Goal: Transaction & Acquisition: Obtain resource

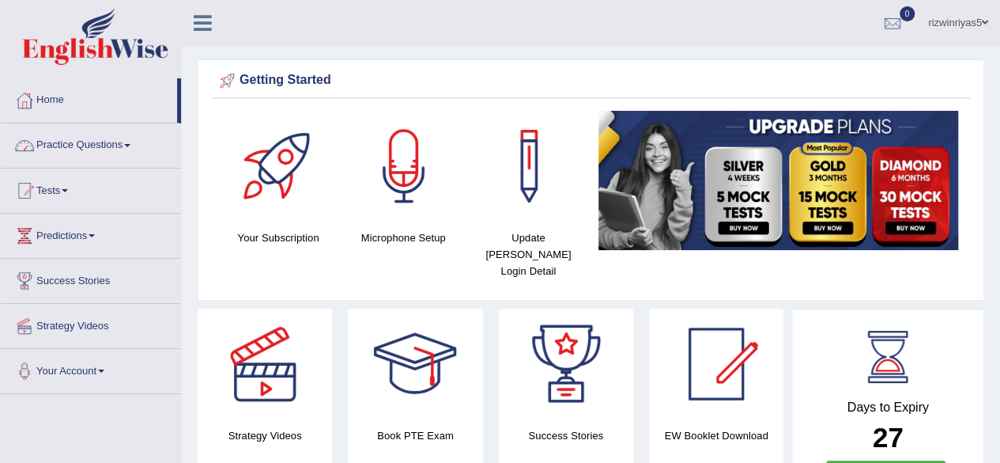
click at [93, 150] on link "Practice Questions" at bounding box center [91, 143] width 180 height 40
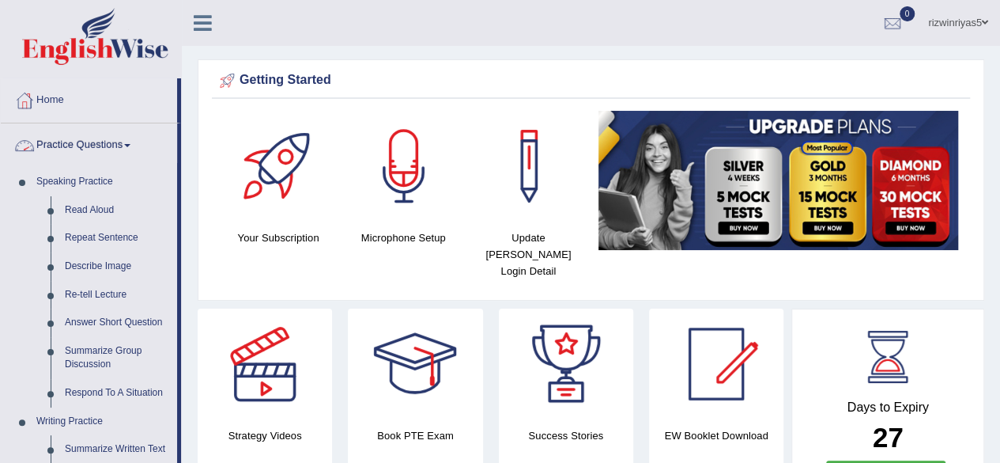
click at [98, 158] on link "Practice Questions" at bounding box center [89, 143] width 176 height 40
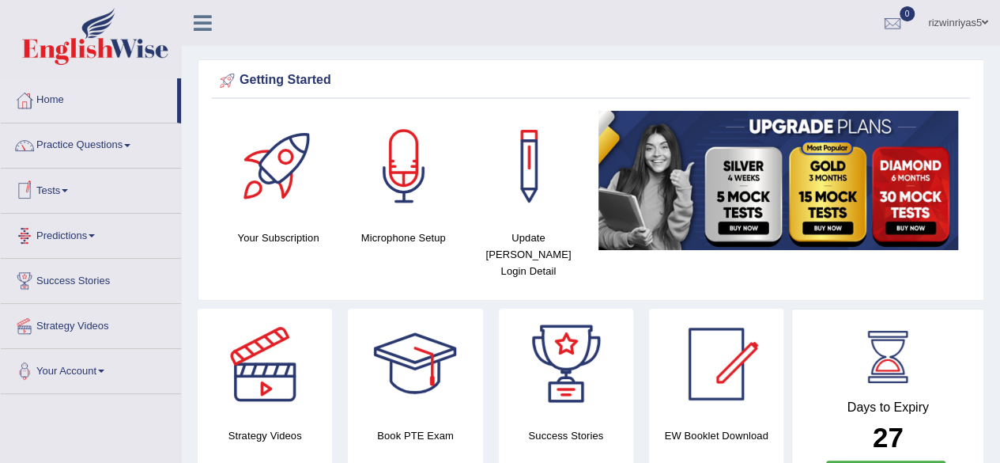
click at [66, 195] on link "Tests" at bounding box center [91, 188] width 180 height 40
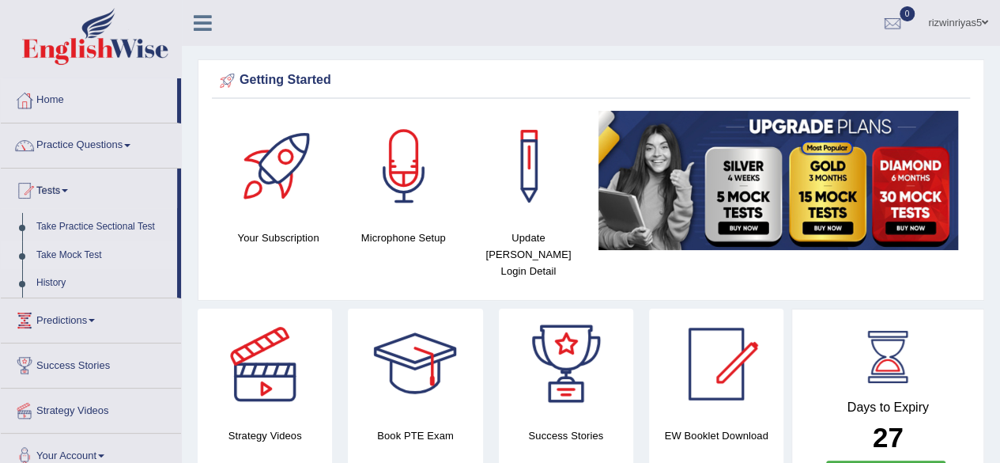
click at [83, 249] on link "Take Mock Test" at bounding box center [103, 255] width 148 height 28
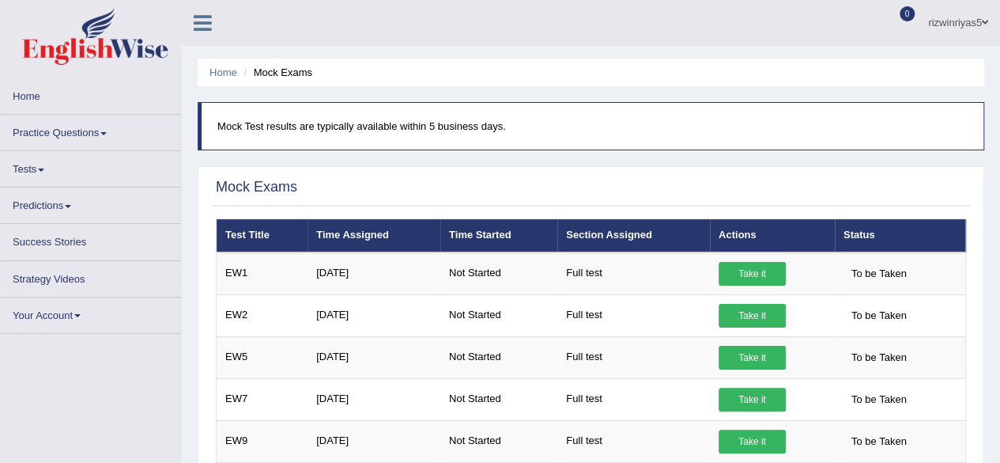
click at [49, 164] on link "Tests" at bounding box center [91, 166] width 180 height 31
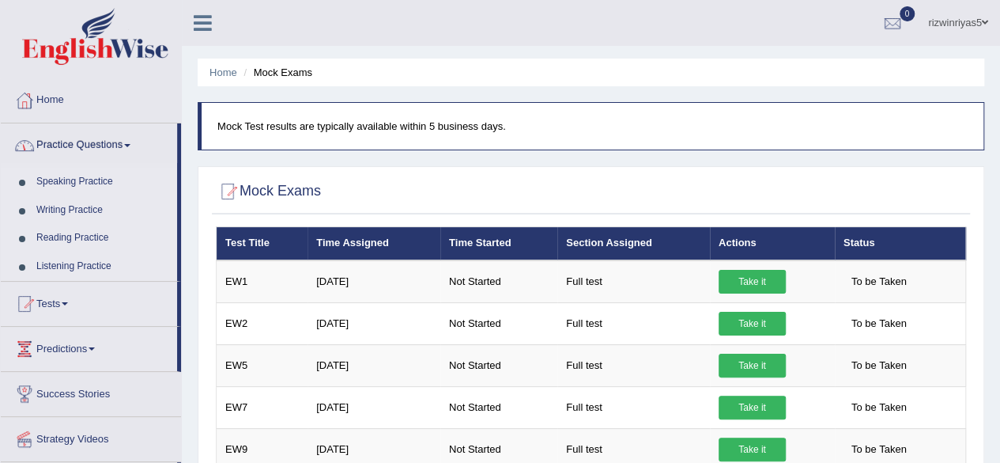
click at [81, 145] on link "Practice Questions" at bounding box center [89, 143] width 176 height 40
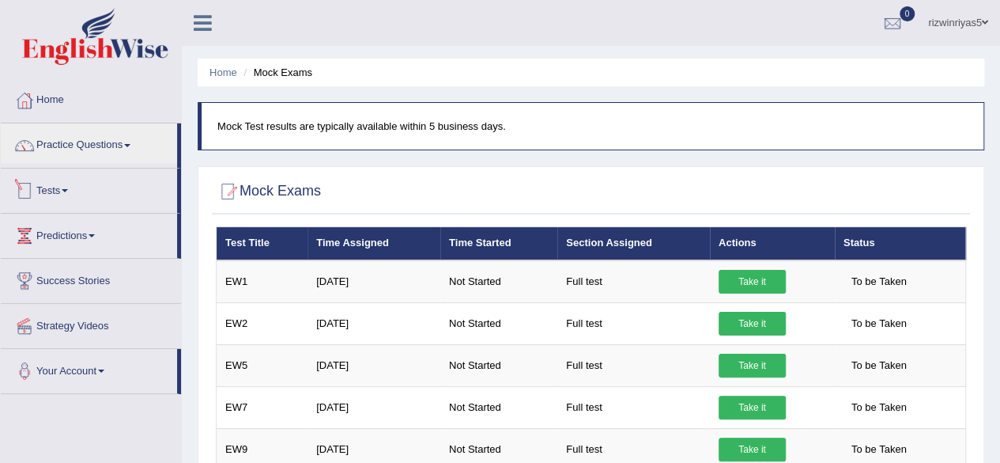
click at [78, 191] on link "Tests" at bounding box center [89, 188] width 176 height 40
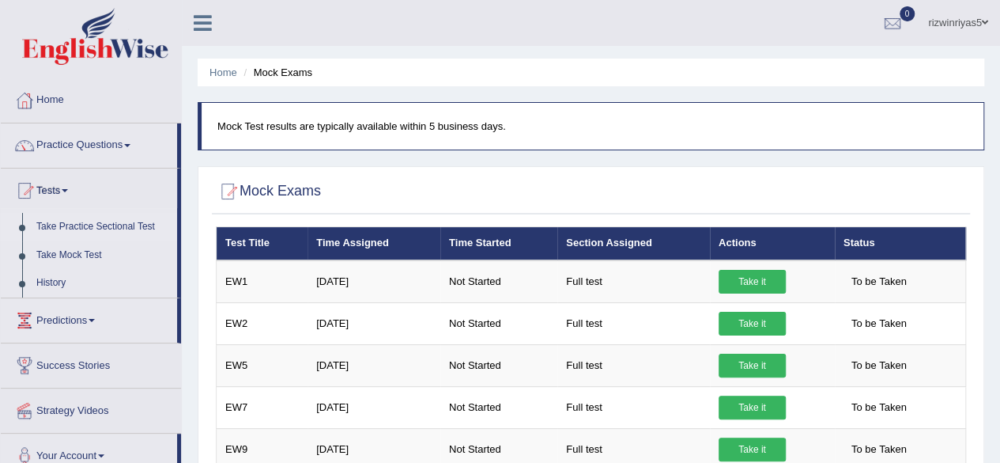
click at [100, 217] on link "Take Practice Sectional Test" at bounding box center [103, 227] width 148 height 28
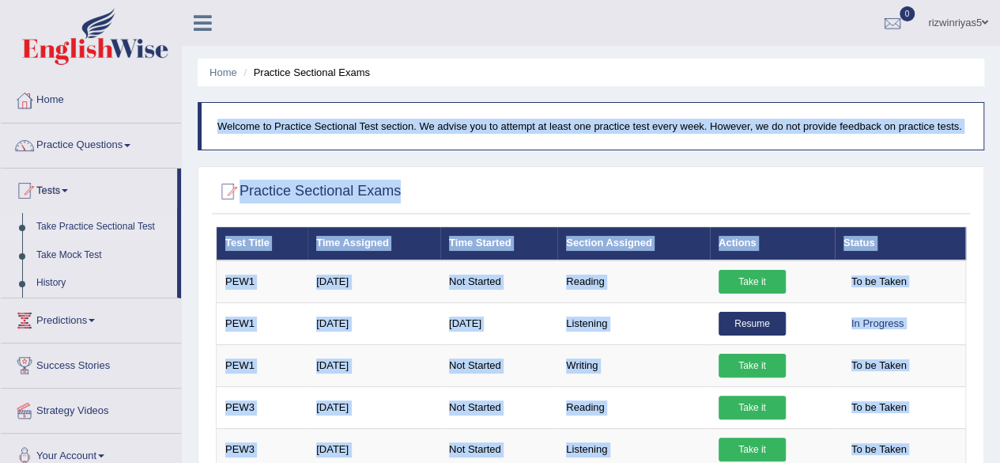
drag, startPoint x: 962, startPoint y: 326, endPoint x: 969, endPoint y: -69, distance: 394.6
click at [969, 0] on html "Toggle navigation Home Practice Questions Speaking Practice Read Aloud Repeat S…" at bounding box center [500, 231] width 1000 height 463
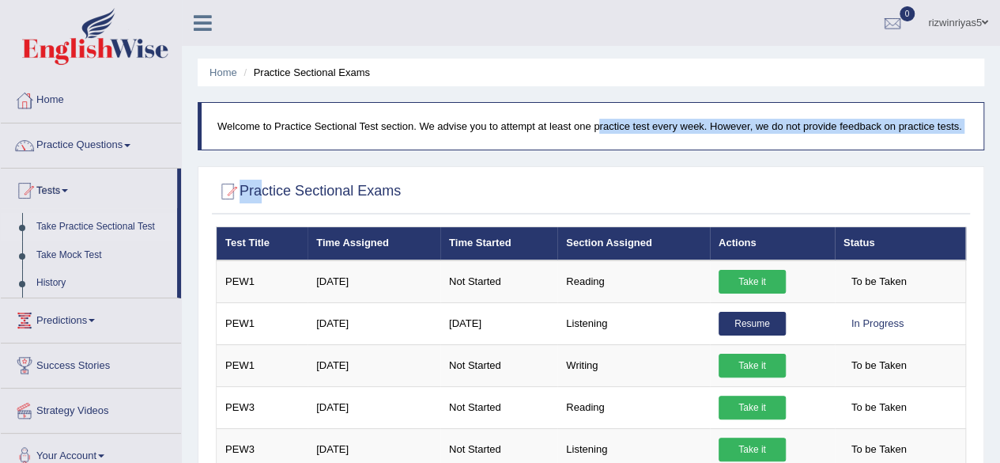
drag, startPoint x: 557, startPoint y: 108, endPoint x: 251, endPoint y: 193, distance: 317.5
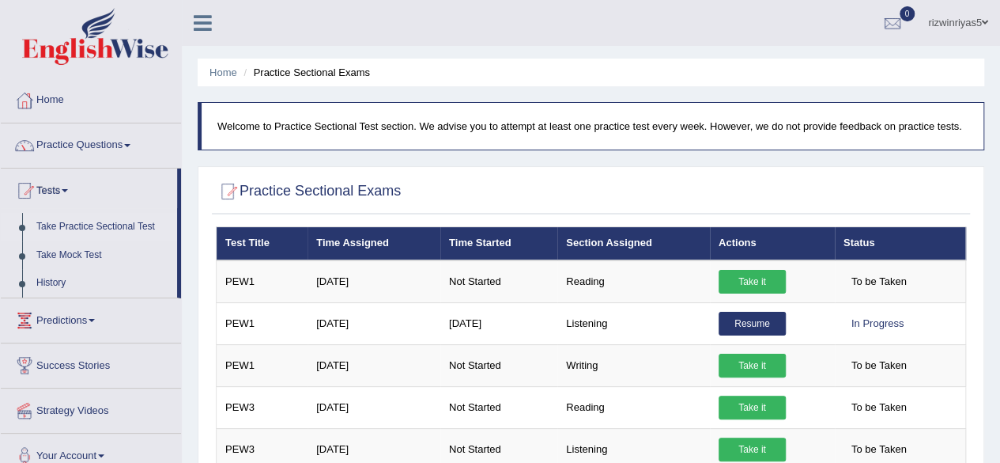
click at [870, 177] on div at bounding box center [591, 192] width 750 height 32
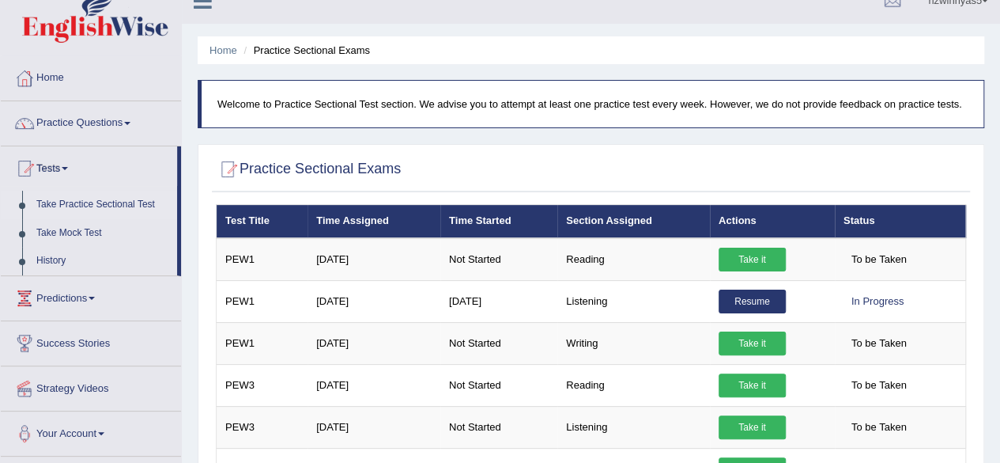
scroll to position [17, 0]
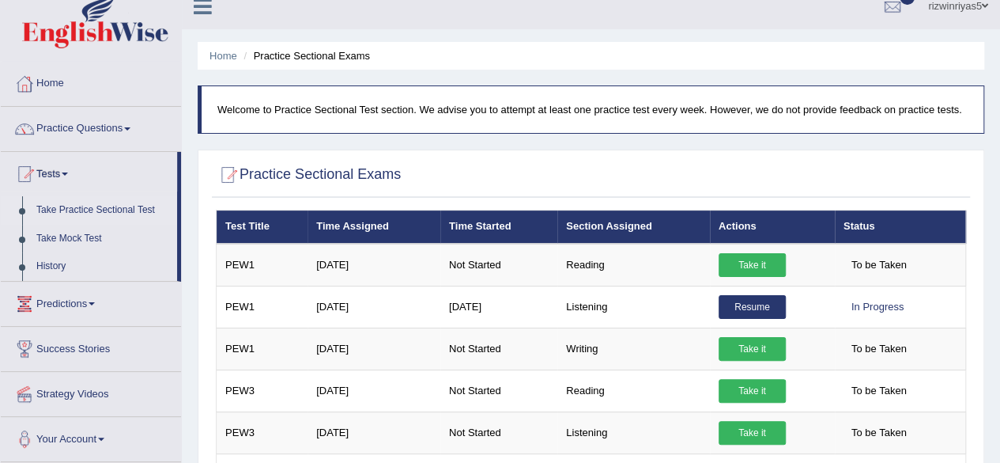
click at [89, 305] on link "Predictions" at bounding box center [91, 301] width 180 height 40
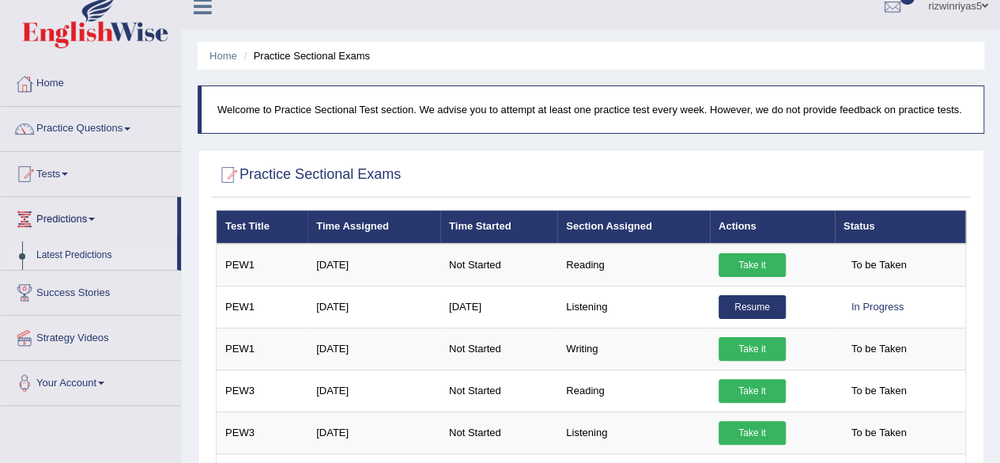
click at [93, 261] on link "Latest Predictions" at bounding box center [103, 255] width 148 height 28
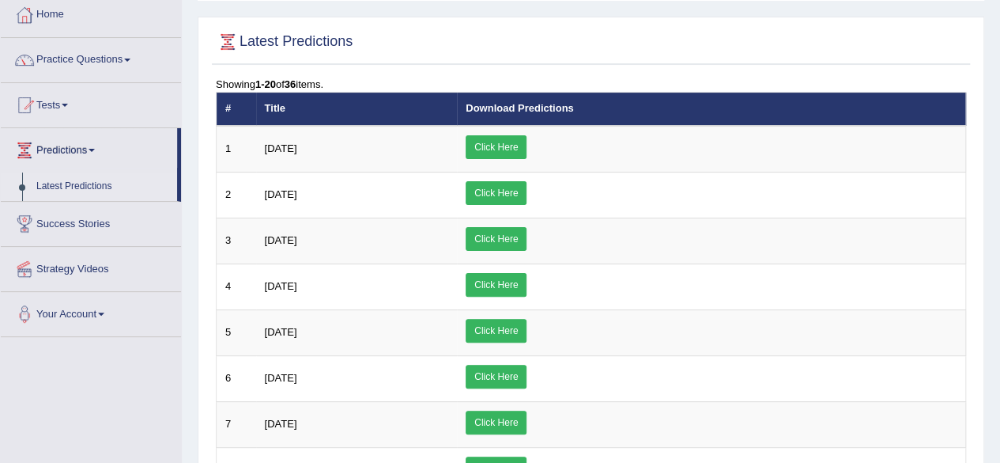
scroll to position [87, 0]
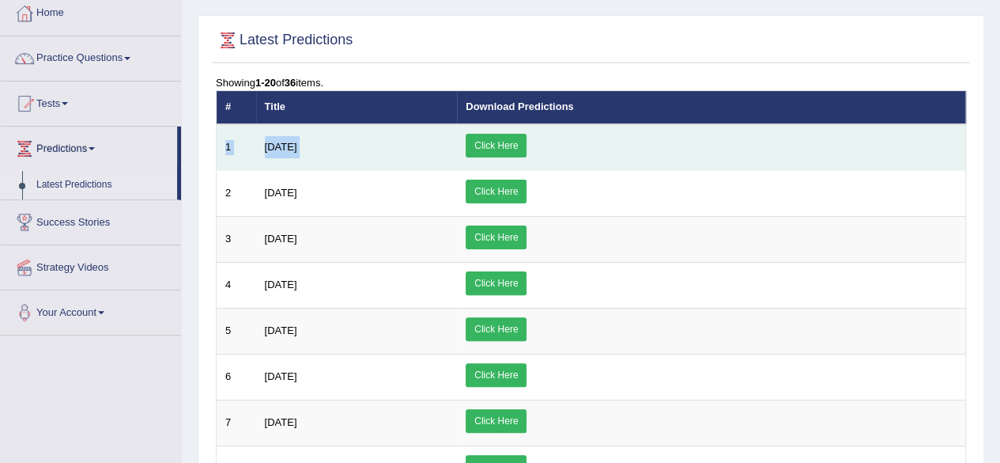
drag, startPoint x: 924, startPoint y: 108, endPoint x: 945, endPoint y: 151, distance: 48.4
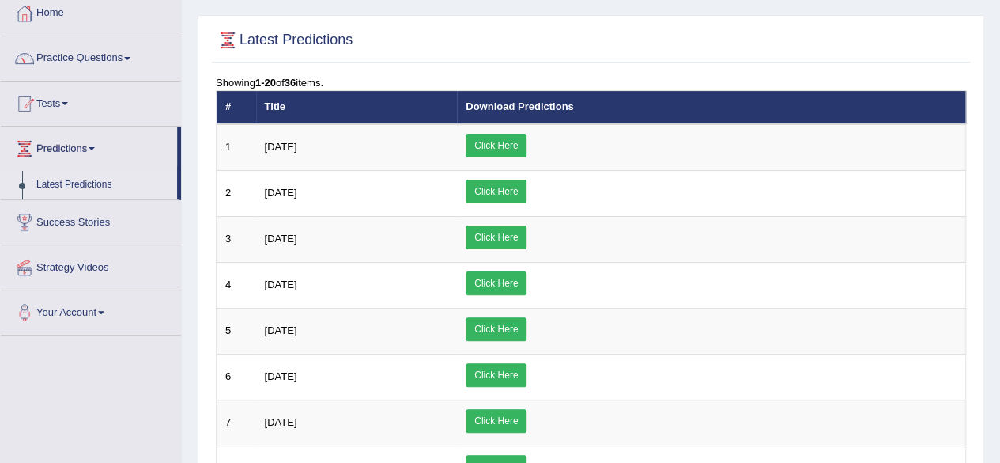
click at [876, 28] on div at bounding box center [591, 41] width 750 height 32
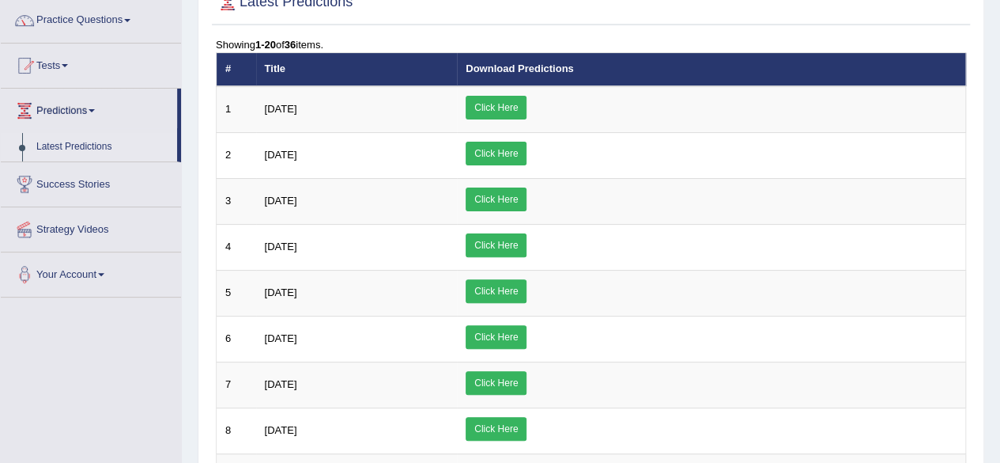
scroll to position [51, 0]
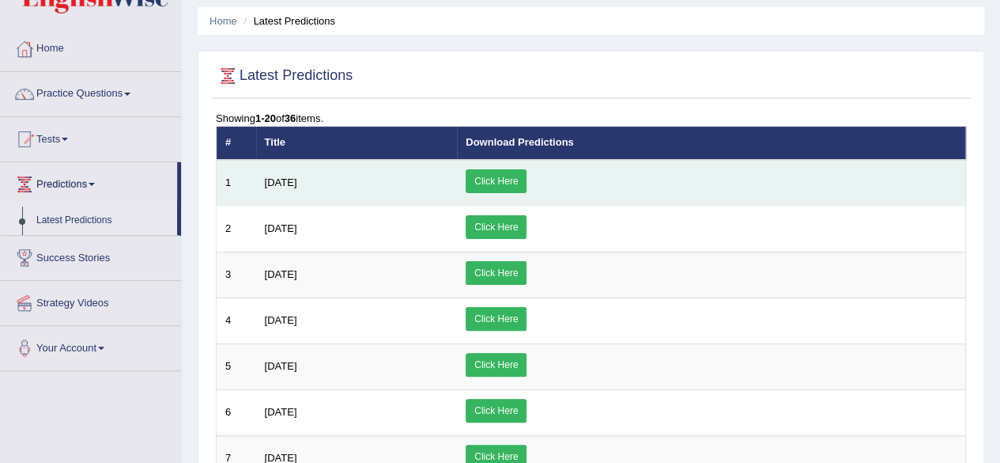
click at [527, 170] on link "Click Here" at bounding box center [496, 181] width 61 height 24
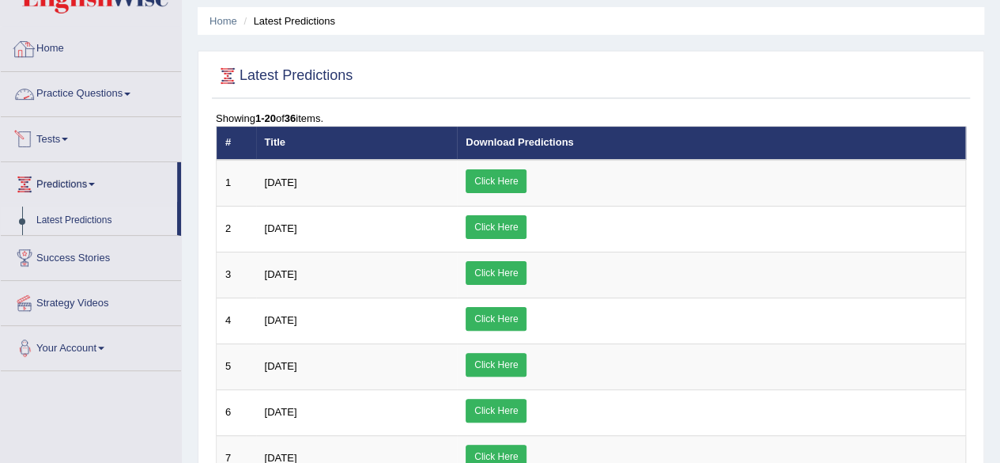
click at [76, 53] on link "Home" at bounding box center [91, 47] width 180 height 40
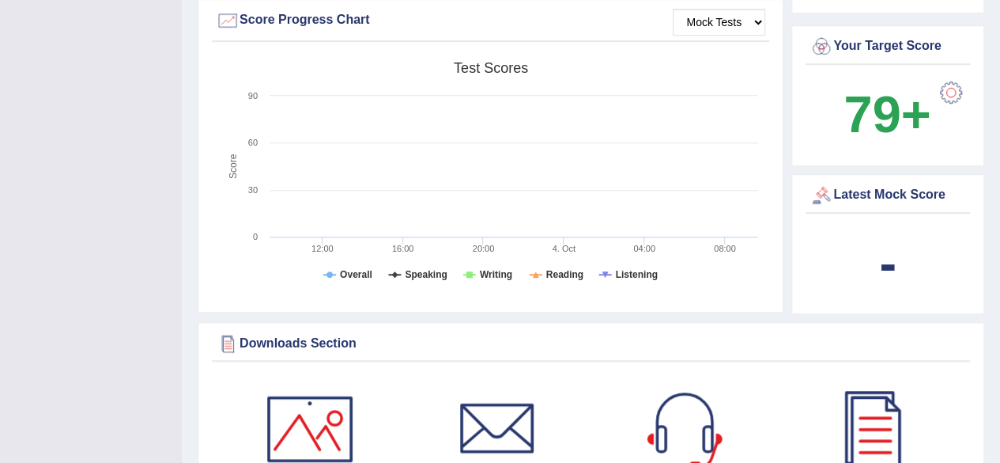
scroll to position [563, 0]
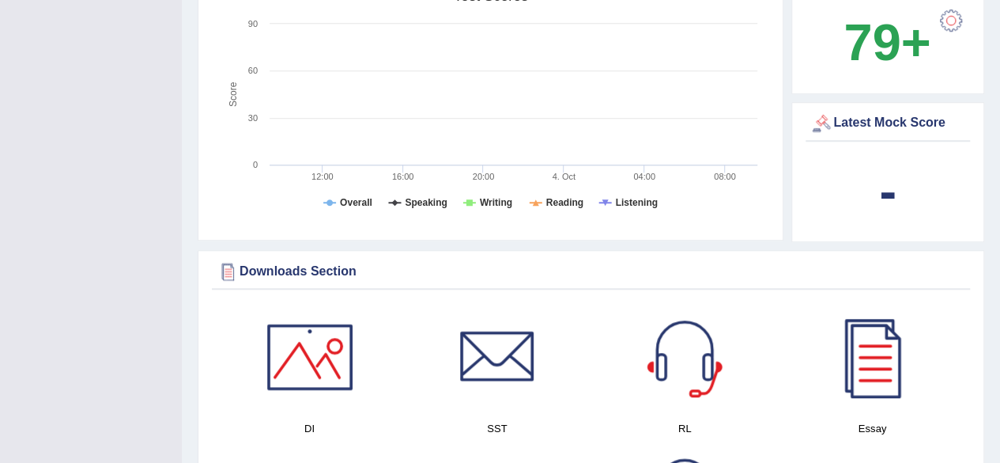
drag, startPoint x: 1011, startPoint y: 119, endPoint x: 1011, endPoint y: 235, distance: 116.2
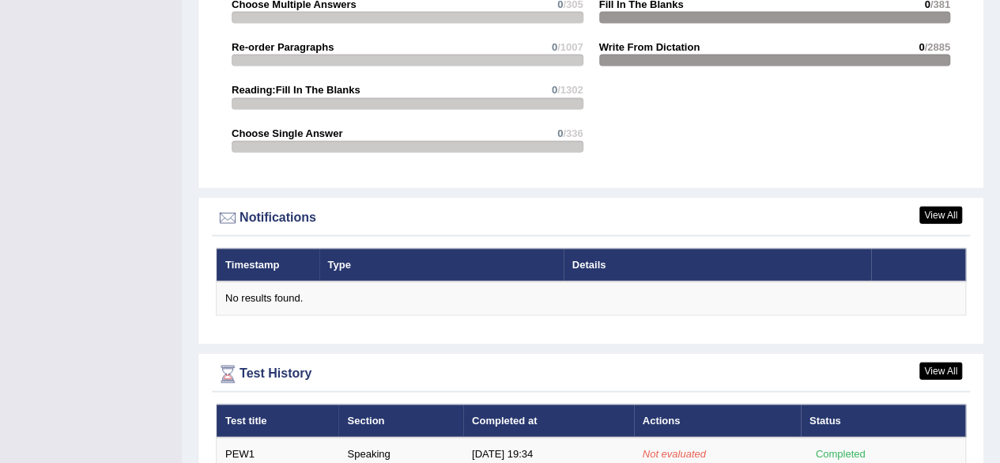
scroll to position [1808, 0]
